Goal: Task Accomplishment & Management: Use online tool/utility

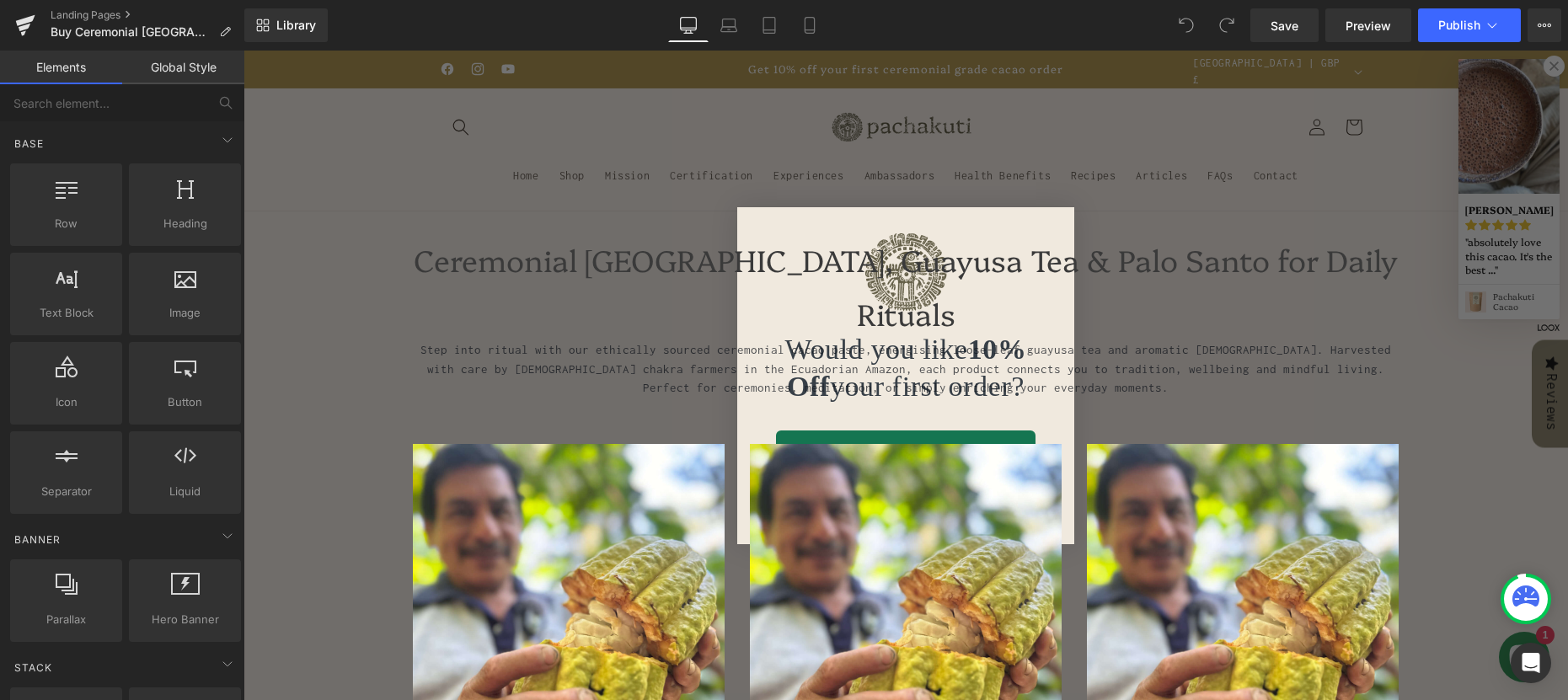
click at [1152, 141] on div "Close dialog Would you like 10% Off your first order? Get My Discount Now No, t…" at bounding box center [906, 375] width 1325 height 650
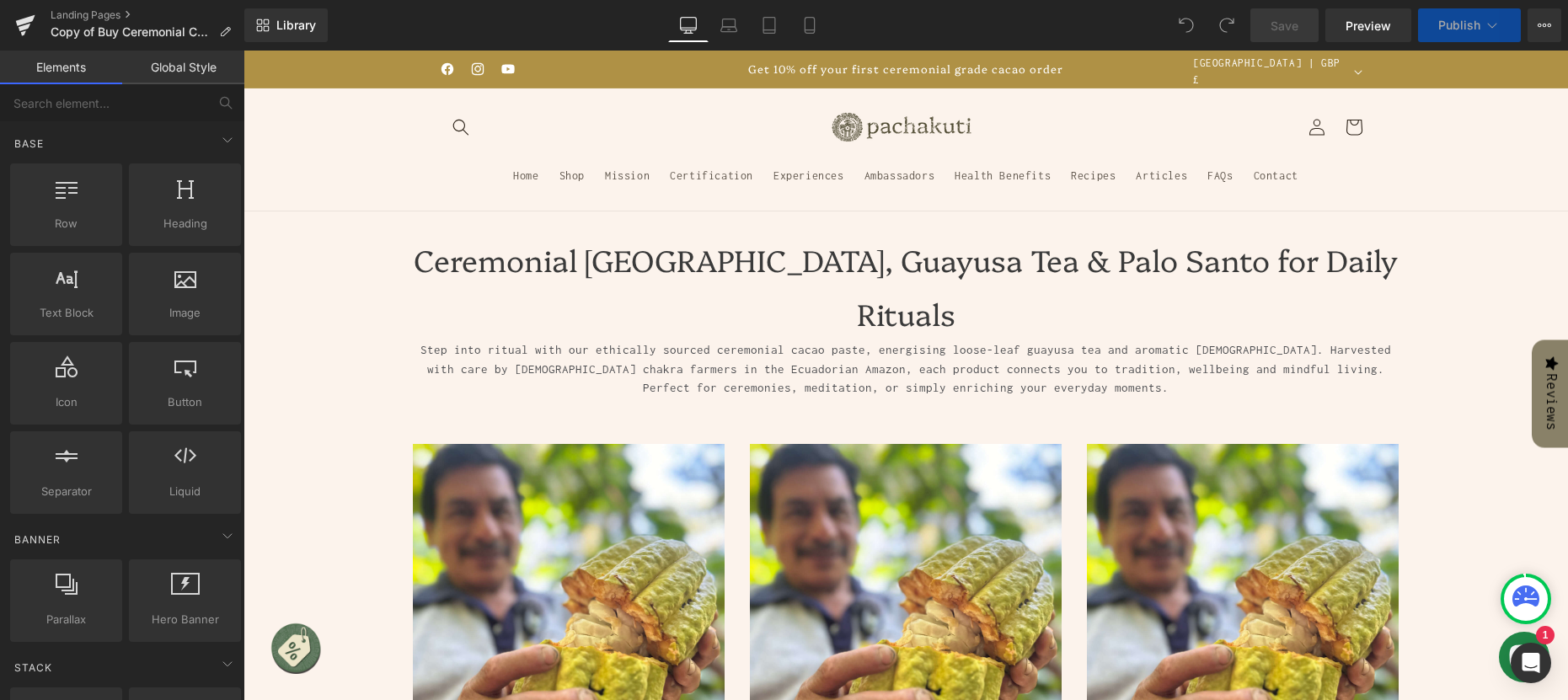
scroll to position [253, 0]
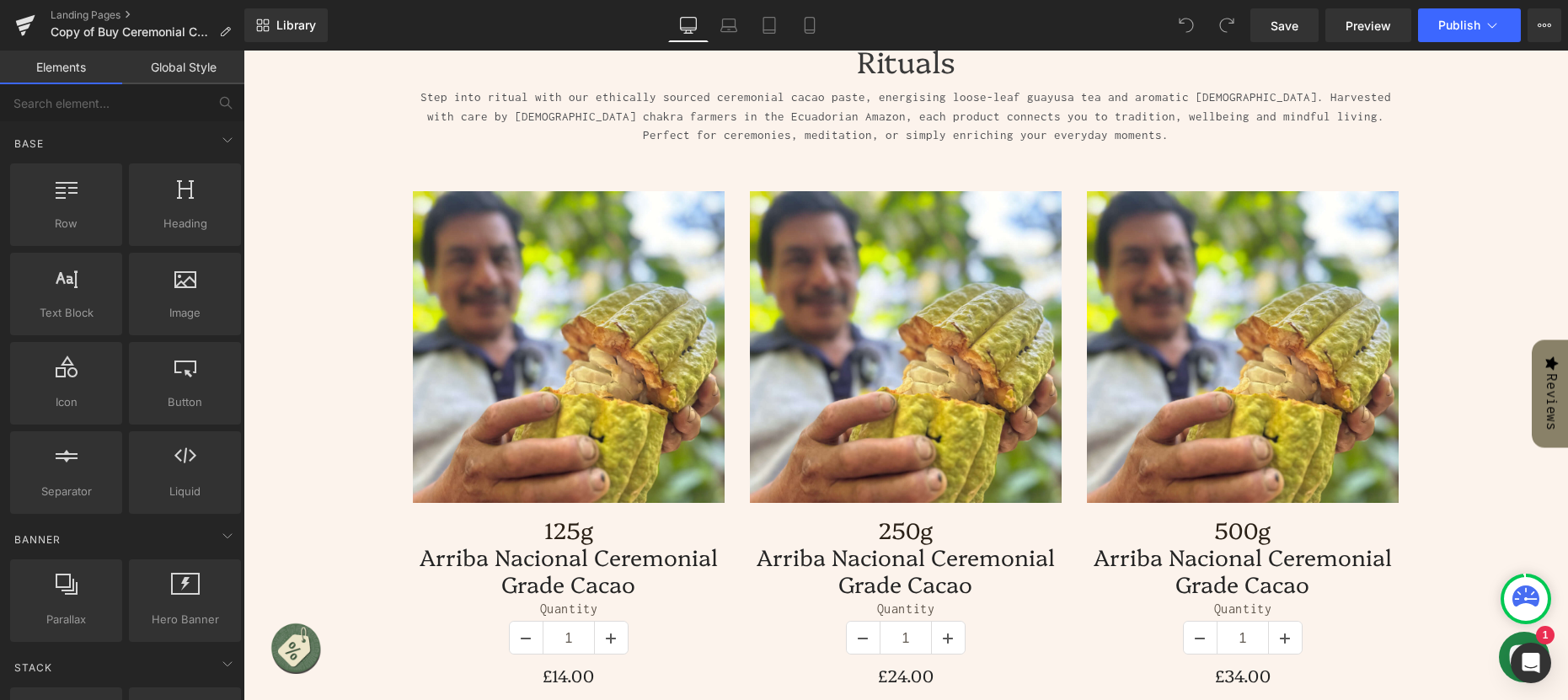
click at [524, 262] on img at bounding box center [569, 347] width 312 height 312
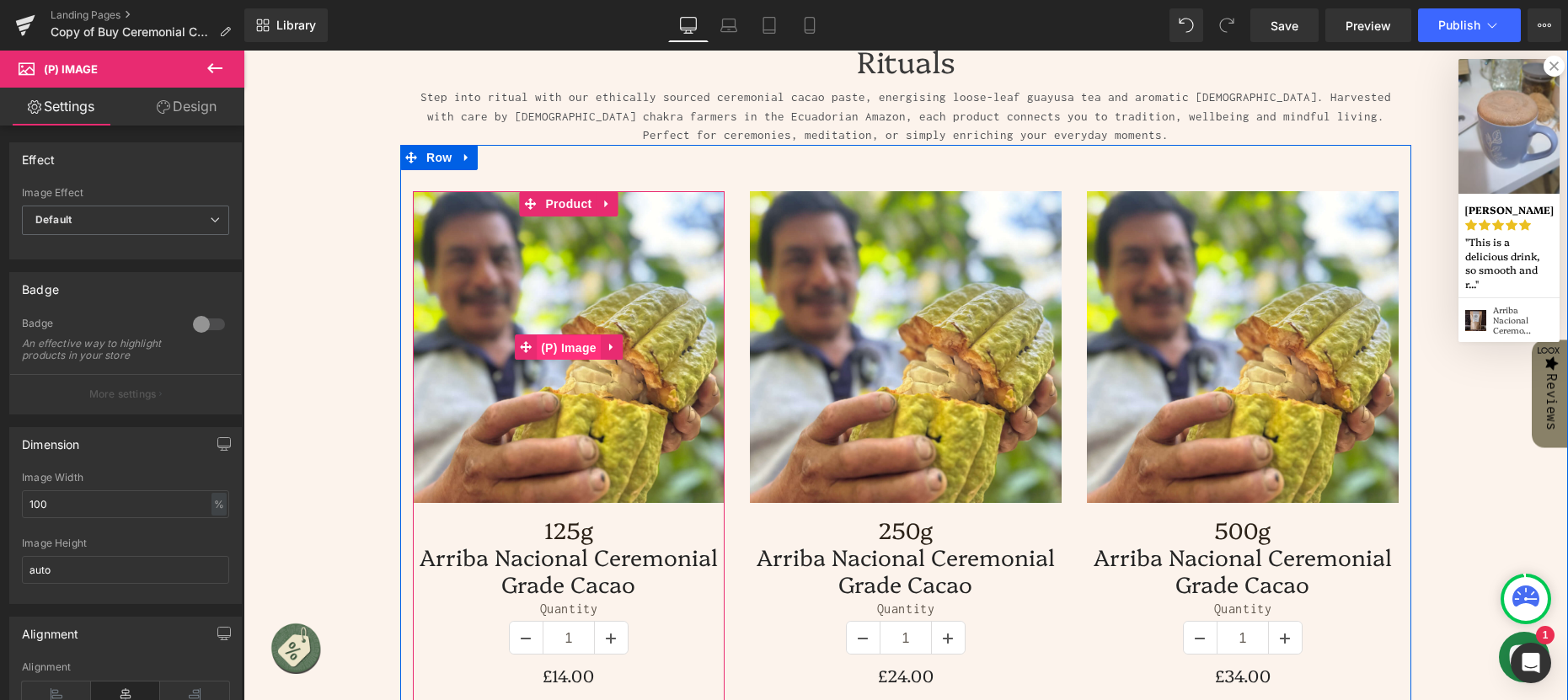
click at [565, 335] on span "(P) Image" at bounding box center [568, 348] width 64 height 26
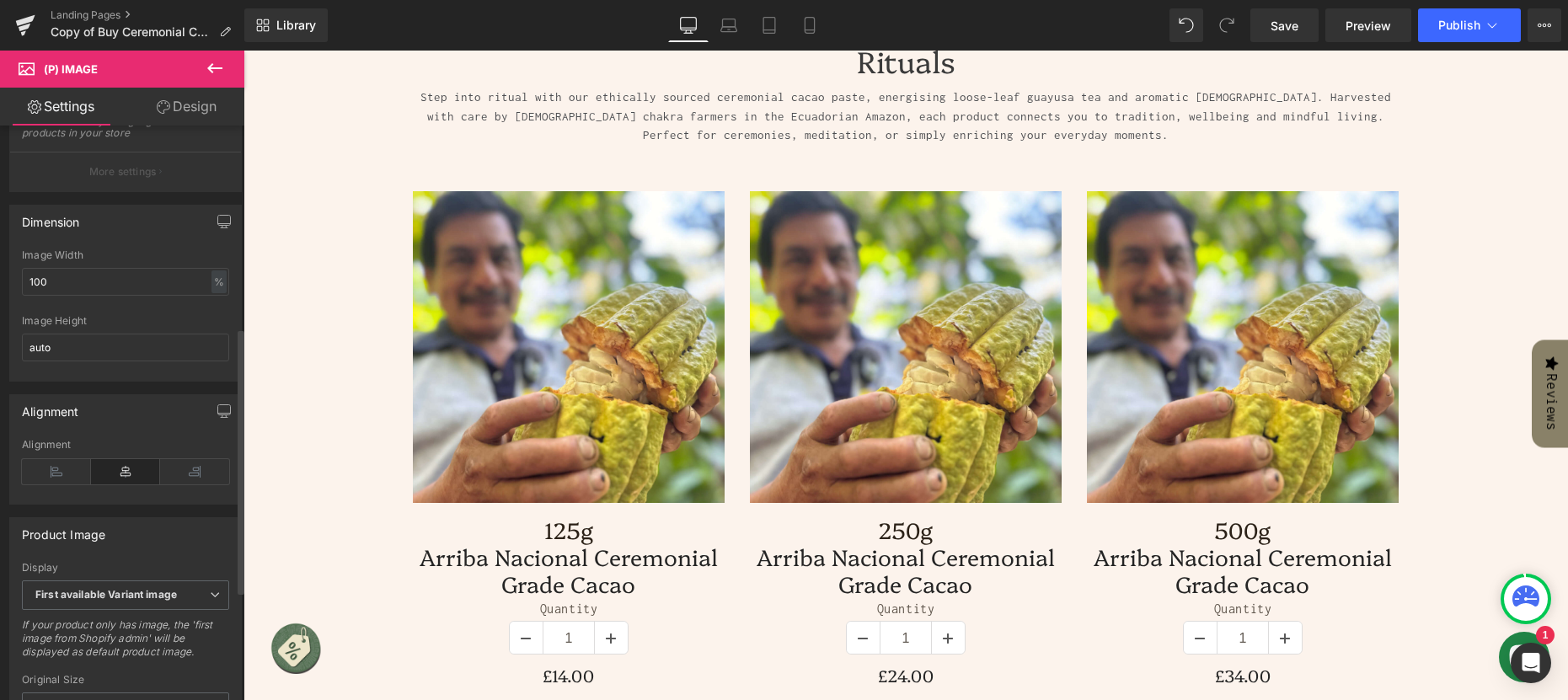
scroll to position [505, 0]
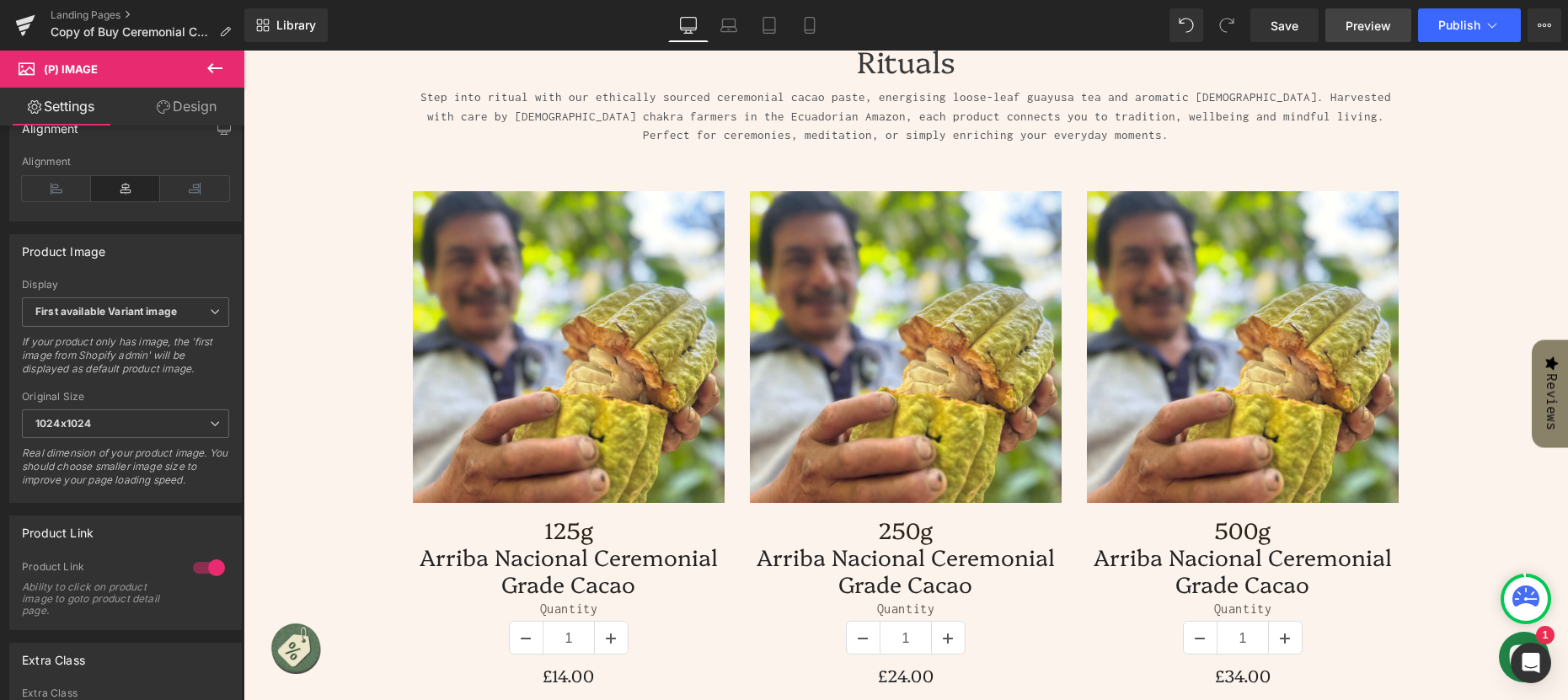
click at [1387, 24] on span "Preview" at bounding box center [1369, 26] width 46 height 18
